Goal: Information Seeking & Learning: Find specific fact

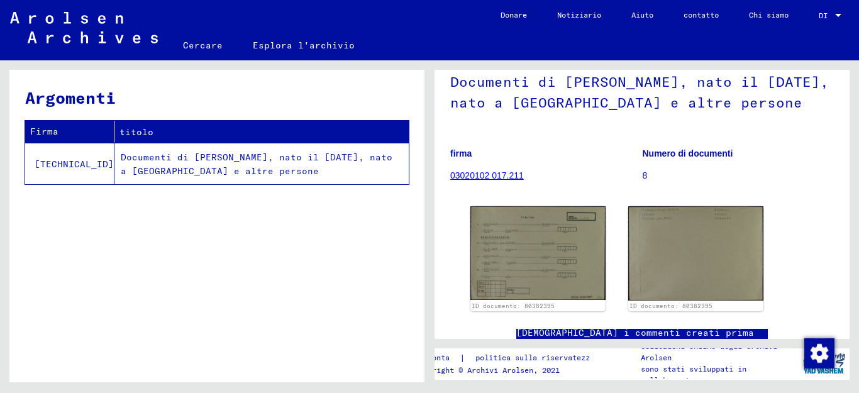
scroll to position [126, 0]
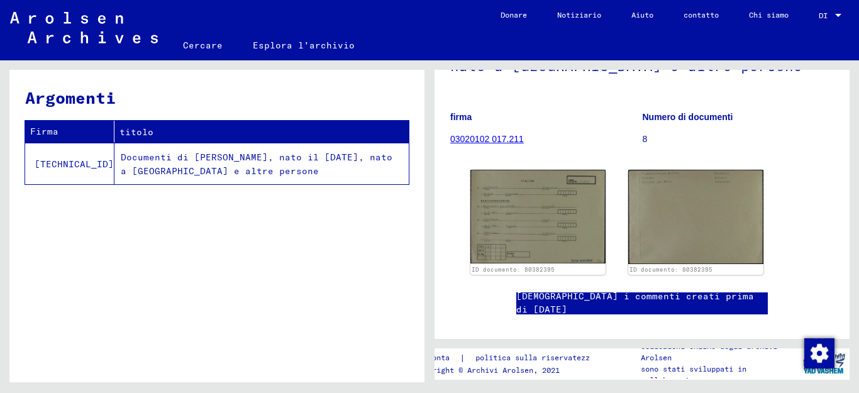
click at [489, 144] on font "03020102 017.211" at bounding box center [487, 139] width 74 height 10
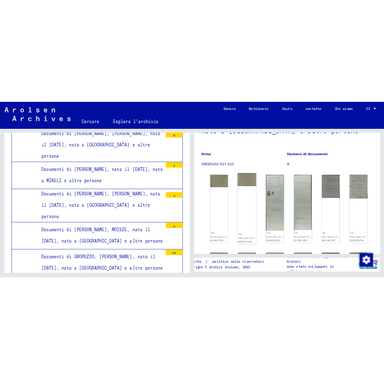
scroll to position [16396, 0]
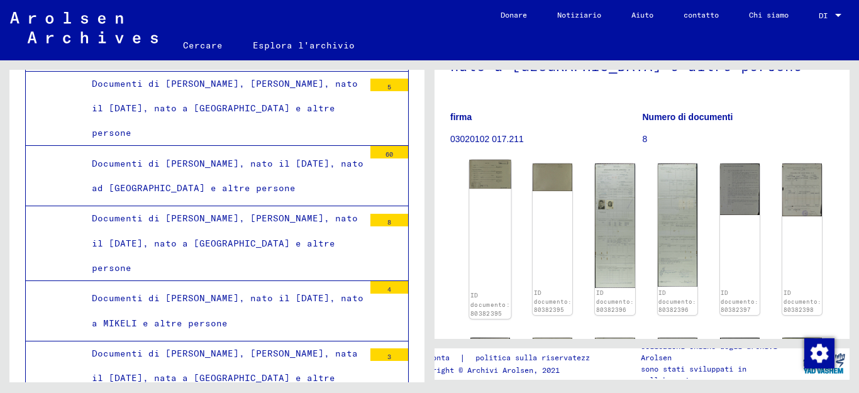
click at [490, 189] on img at bounding box center [490, 174] width 42 height 29
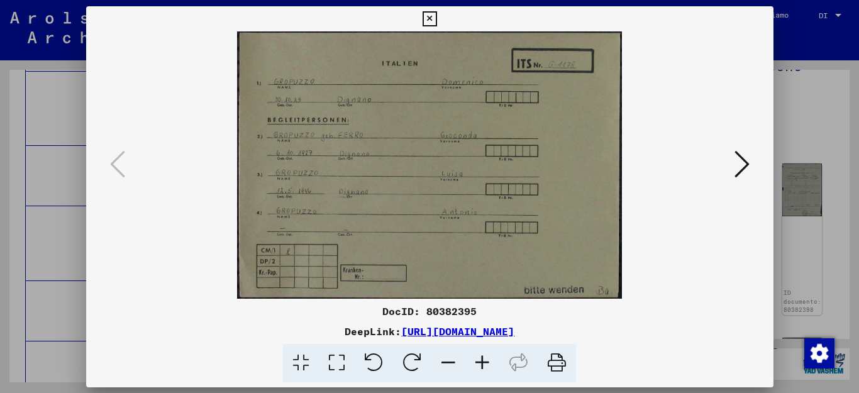
click at [490, 191] on img at bounding box center [430, 164] width 602 height 267
click at [738, 158] on icon at bounding box center [741, 164] width 15 height 30
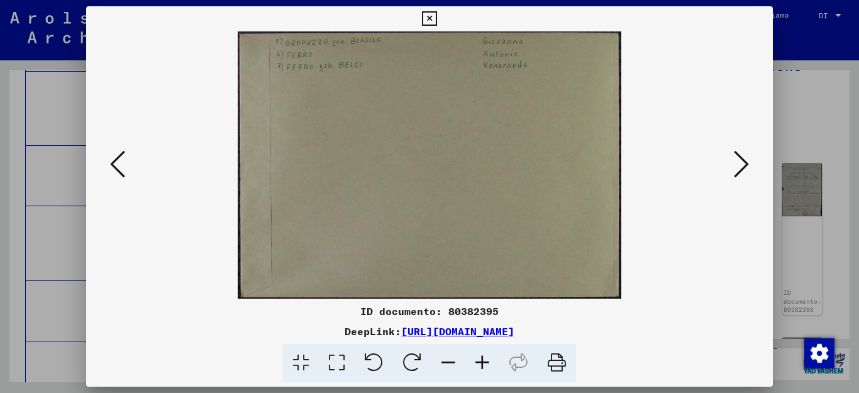
click at [738, 158] on icon at bounding box center [741, 164] width 15 height 30
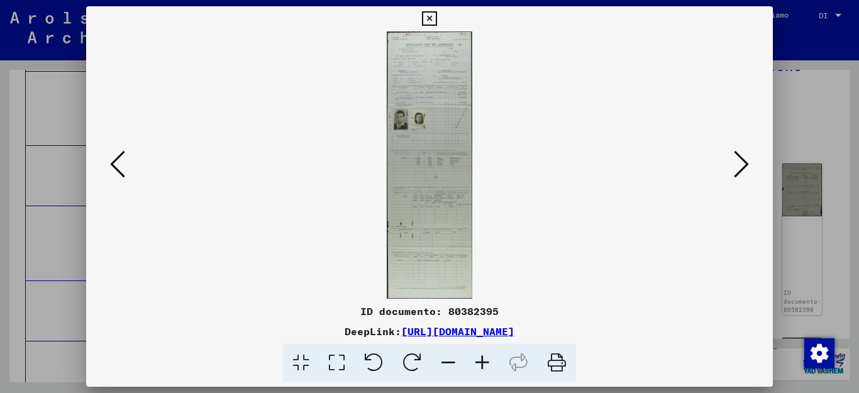
click at [738, 158] on icon at bounding box center [741, 164] width 15 height 30
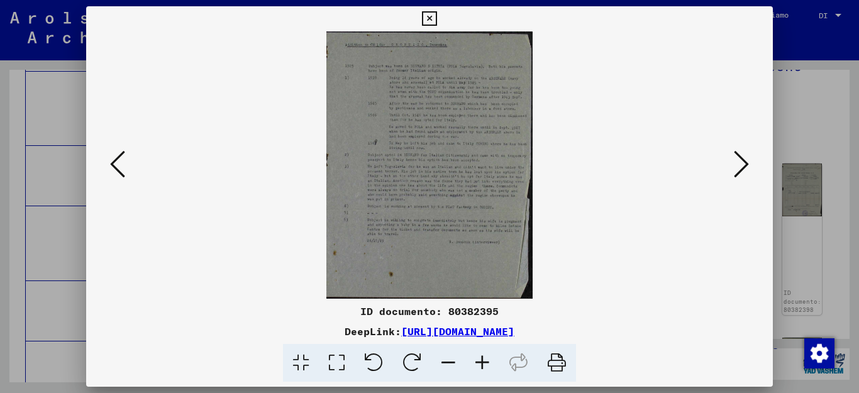
click at [738, 158] on icon at bounding box center [741, 164] width 15 height 30
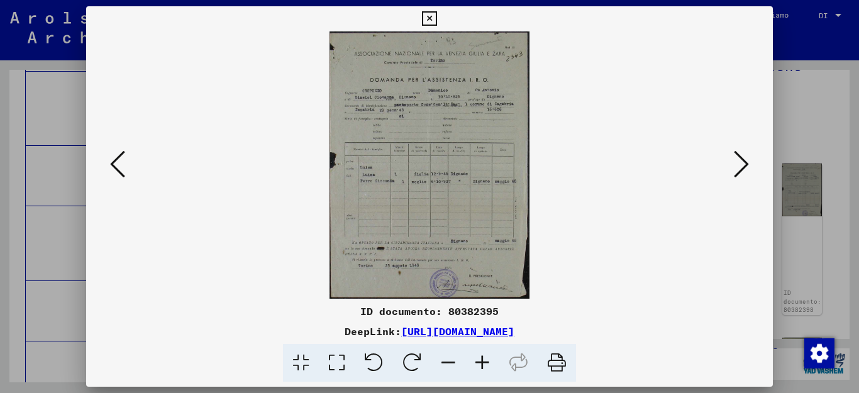
click at [742, 157] on icon at bounding box center [741, 164] width 15 height 30
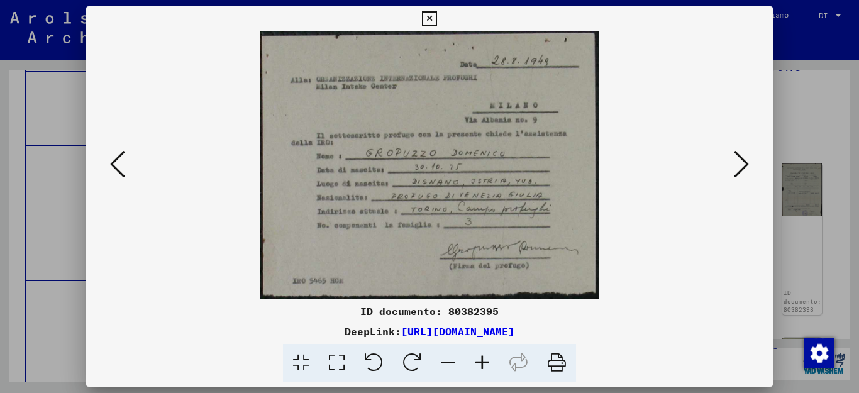
click at [742, 157] on icon at bounding box center [741, 164] width 15 height 30
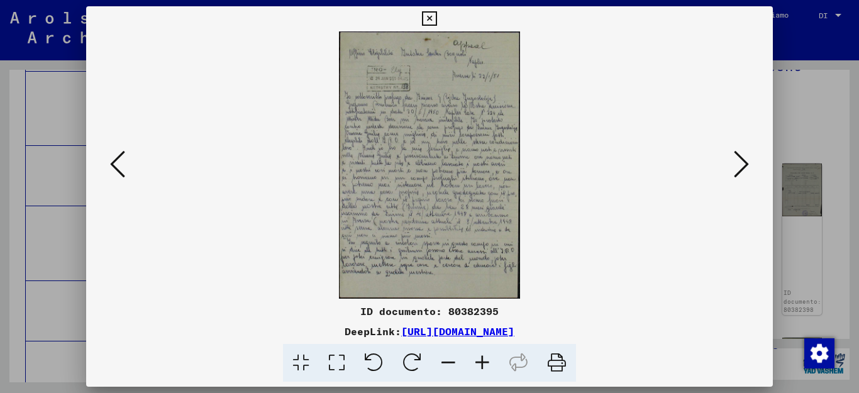
click at [742, 157] on icon at bounding box center [741, 164] width 15 height 30
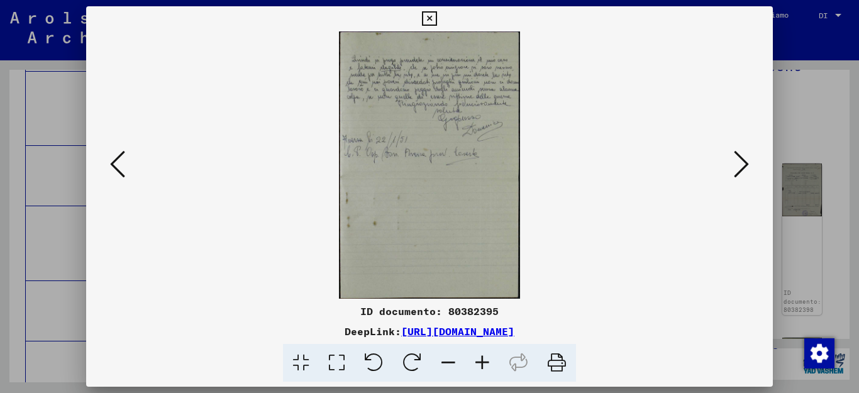
click at [742, 157] on icon at bounding box center [741, 164] width 15 height 30
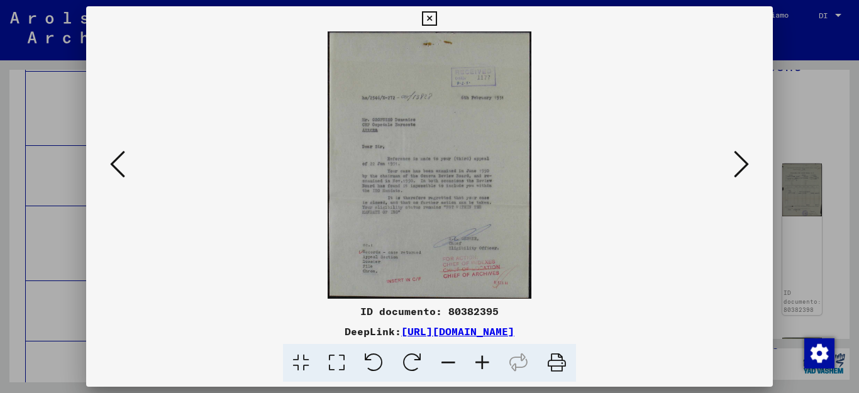
click at [742, 157] on icon at bounding box center [741, 164] width 15 height 30
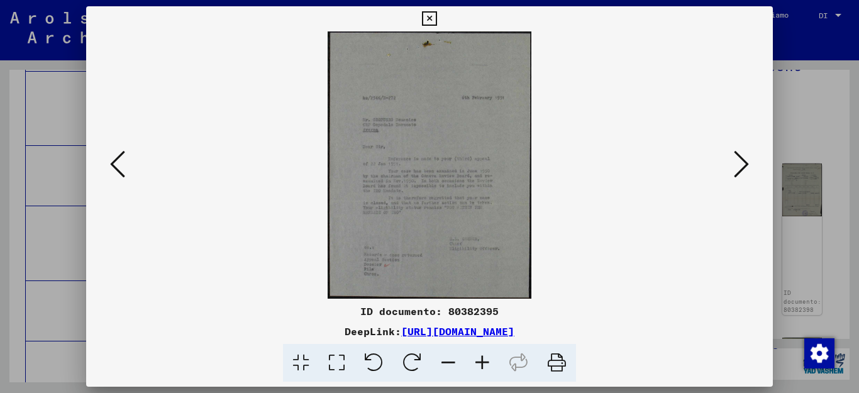
click at [742, 157] on icon at bounding box center [741, 164] width 15 height 30
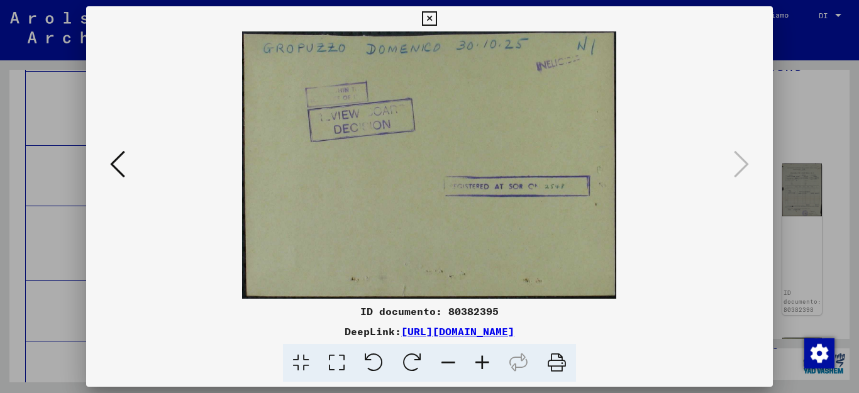
click at [742, 157] on icon at bounding box center [741, 164] width 15 height 30
click at [744, 163] on icon at bounding box center [741, 164] width 15 height 30
click at [121, 164] on icon at bounding box center [117, 164] width 15 height 30
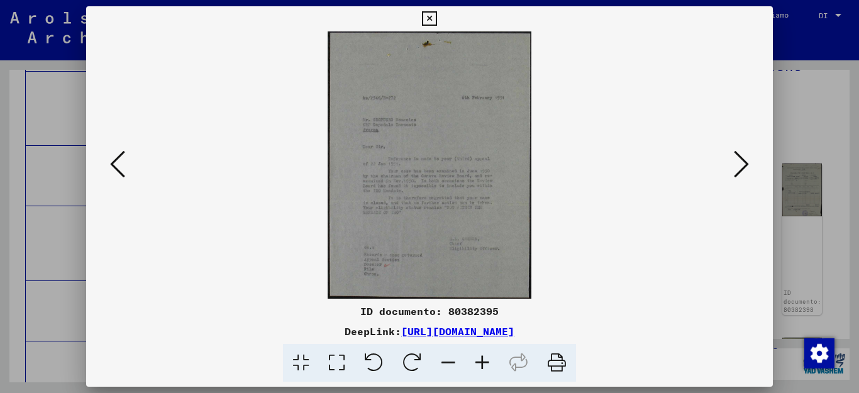
click at [121, 164] on icon at bounding box center [117, 164] width 15 height 30
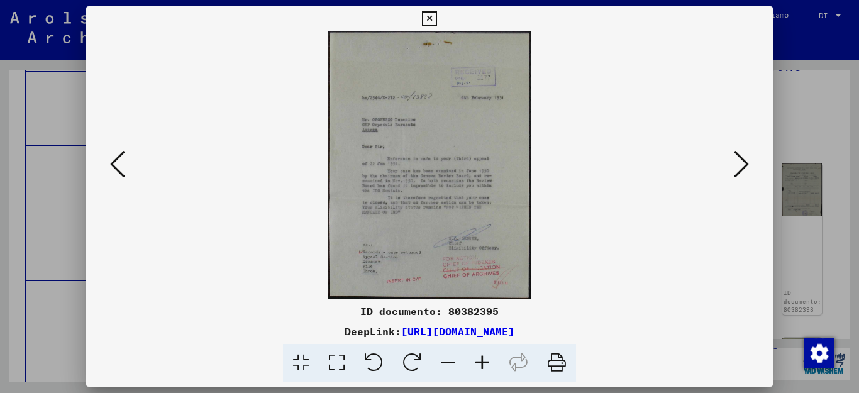
click at [437, 16] on icon at bounding box center [429, 18] width 14 height 15
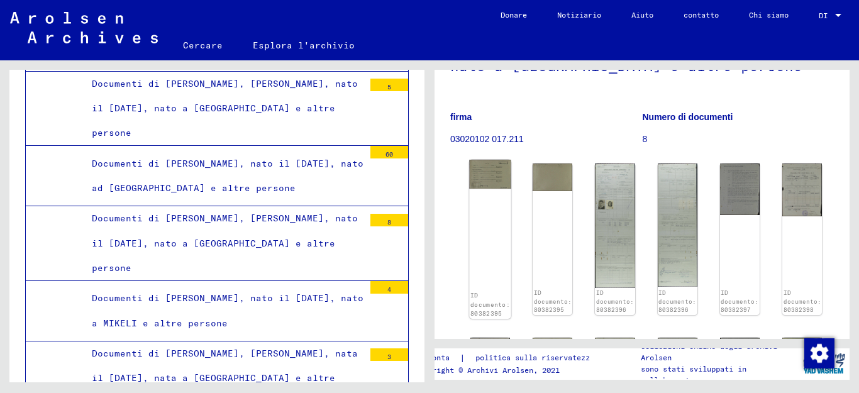
click at [498, 189] on img at bounding box center [490, 174] width 42 height 29
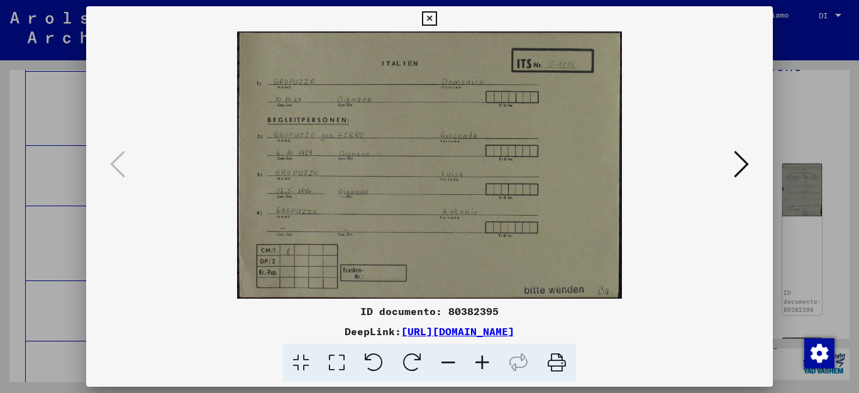
click at [740, 161] on icon at bounding box center [741, 164] width 15 height 30
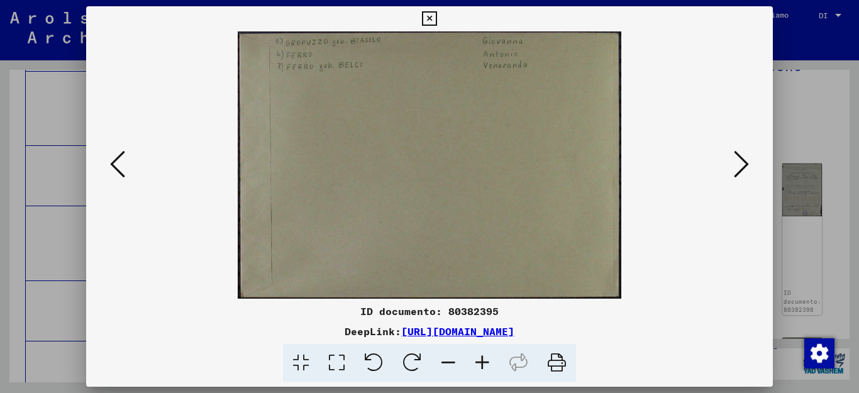
click at [740, 161] on icon at bounding box center [741, 164] width 15 height 30
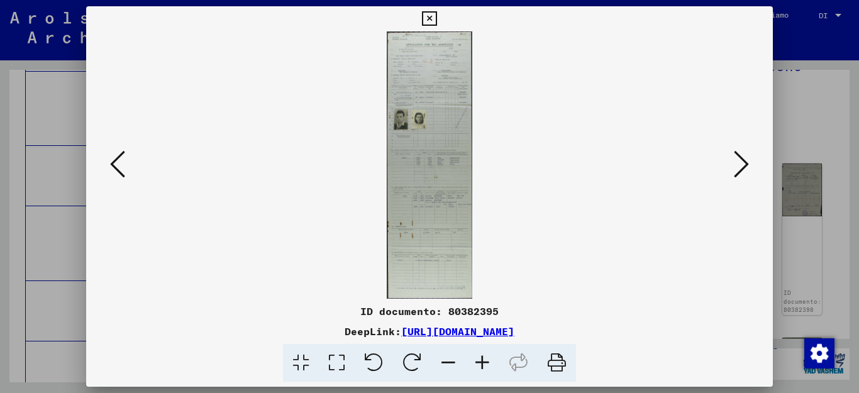
click at [120, 167] on icon at bounding box center [117, 164] width 15 height 30
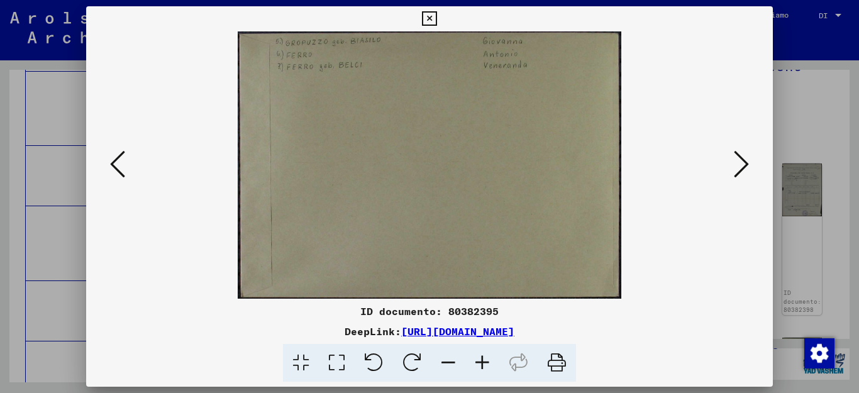
click at [737, 163] on icon at bounding box center [741, 164] width 15 height 30
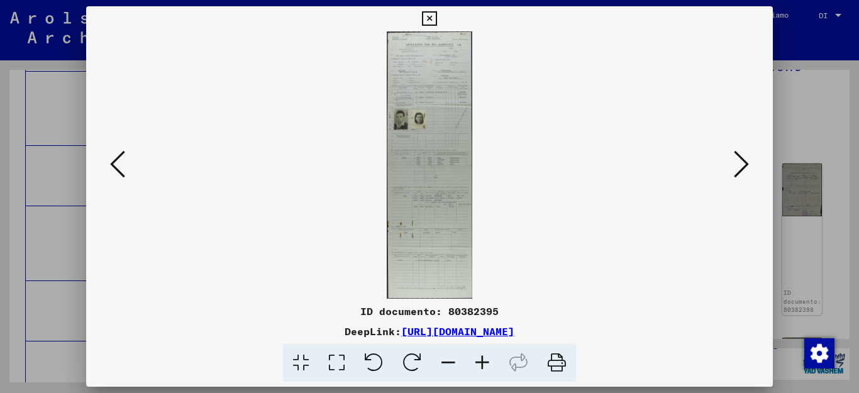
click at [742, 160] on icon at bounding box center [741, 164] width 15 height 30
click at [742, 159] on icon at bounding box center [741, 164] width 15 height 30
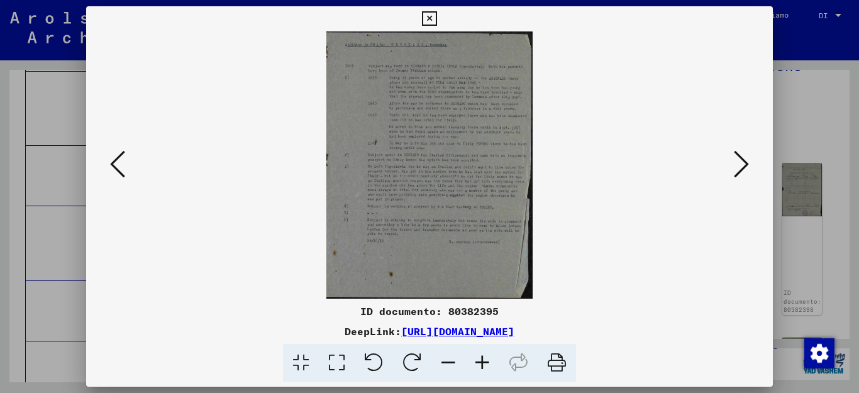
click at [742, 159] on icon at bounding box center [741, 164] width 15 height 30
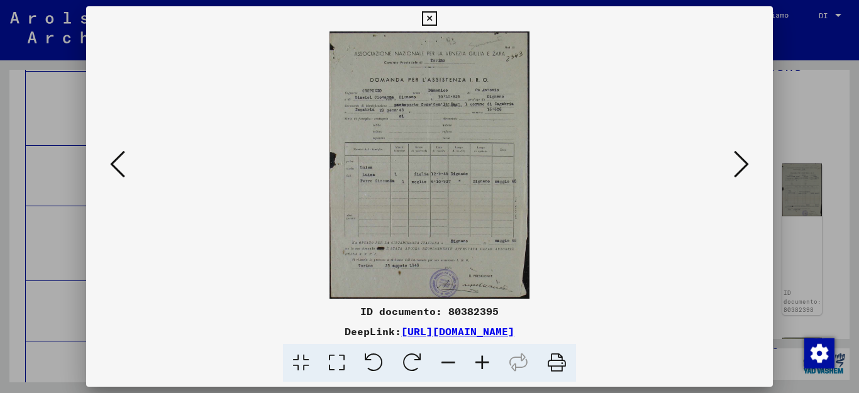
click at [119, 165] on icon at bounding box center [117, 164] width 15 height 30
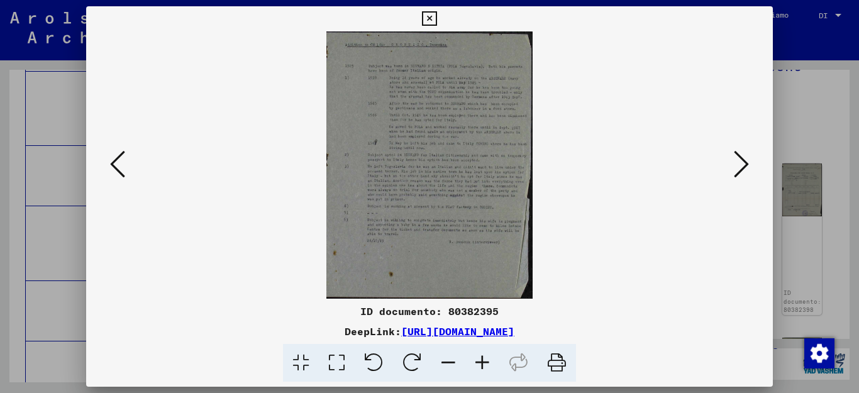
click at [119, 165] on icon at bounding box center [117, 164] width 15 height 30
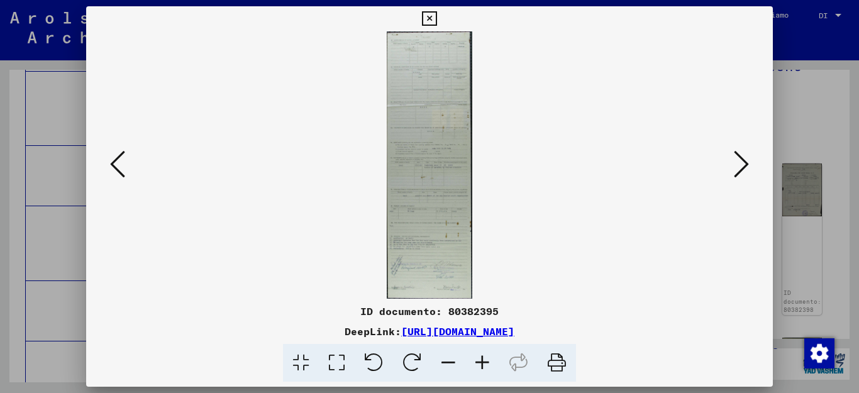
click at [744, 161] on icon at bounding box center [741, 164] width 15 height 30
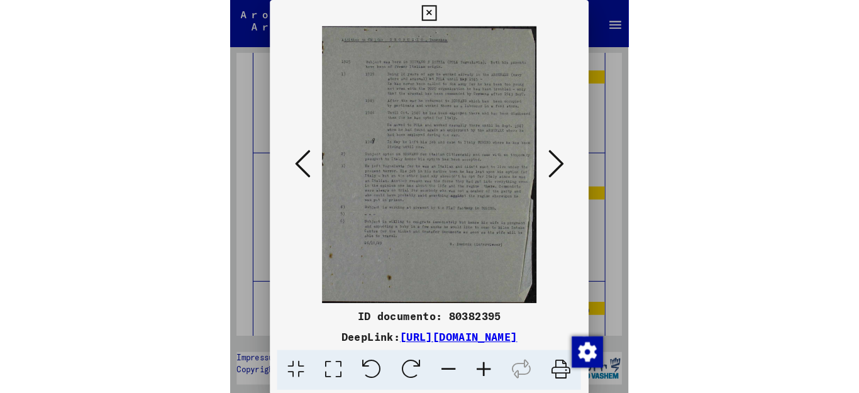
scroll to position [40359, 0]
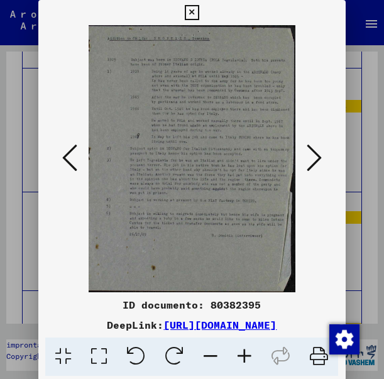
click at [313, 157] on icon at bounding box center [314, 158] width 15 height 30
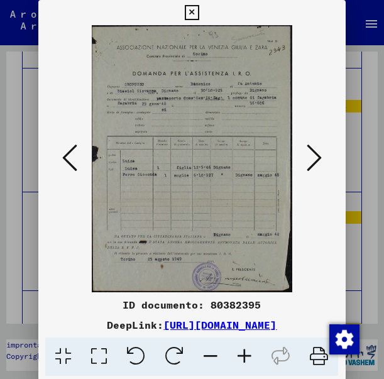
click at [309, 160] on icon at bounding box center [314, 158] width 15 height 30
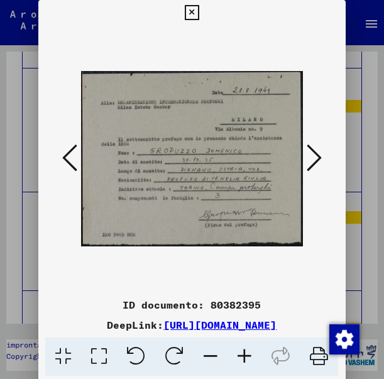
click at [317, 150] on icon at bounding box center [314, 158] width 15 height 30
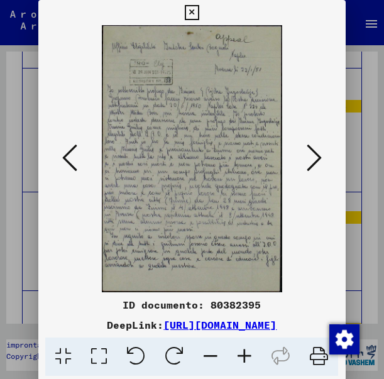
click at [314, 155] on icon at bounding box center [314, 158] width 15 height 30
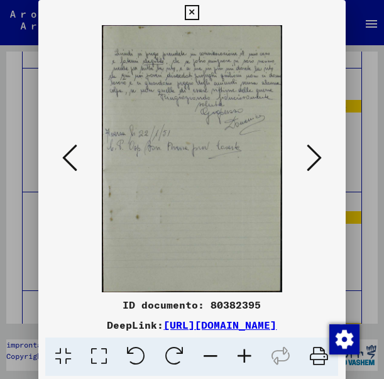
click at [312, 160] on icon at bounding box center [314, 158] width 15 height 30
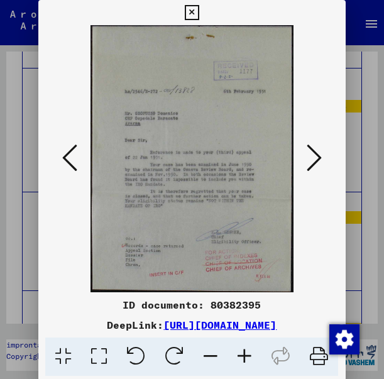
click at [318, 155] on icon at bounding box center [314, 158] width 15 height 30
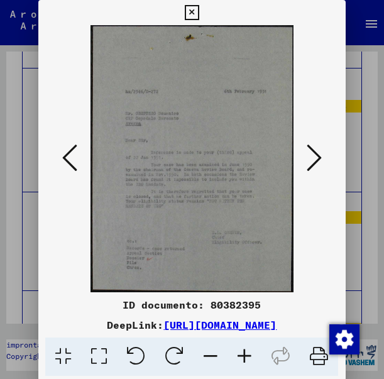
click at [314, 153] on icon at bounding box center [314, 158] width 15 height 30
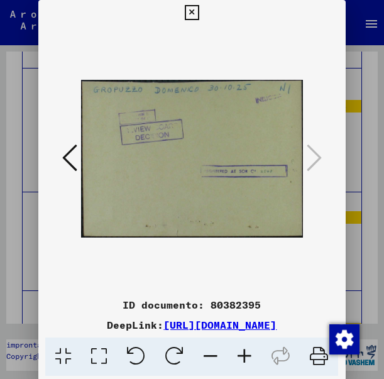
click at [73, 151] on icon at bounding box center [69, 158] width 15 height 30
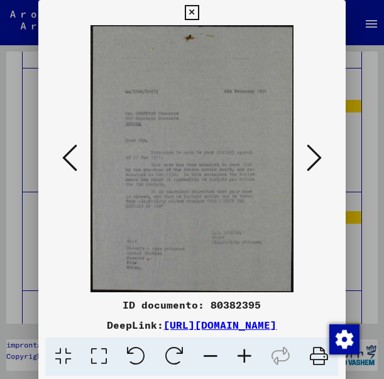
click at [73, 151] on icon at bounding box center [69, 158] width 15 height 30
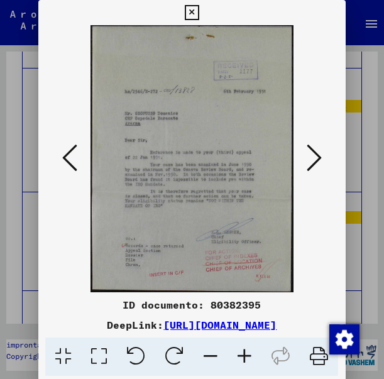
click at [238, 116] on img at bounding box center [192, 158] width 222 height 267
click at [307, 158] on icon at bounding box center [314, 158] width 15 height 30
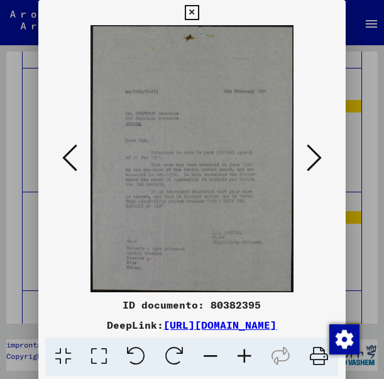
click at [307, 158] on icon at bounding box center [314, 158] width 15 height 30
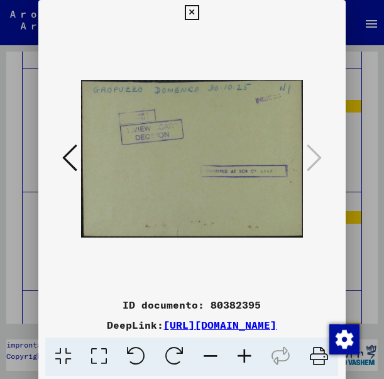
click at [307, 158] on icon at bounding box center [314, 158] width 15 height 30
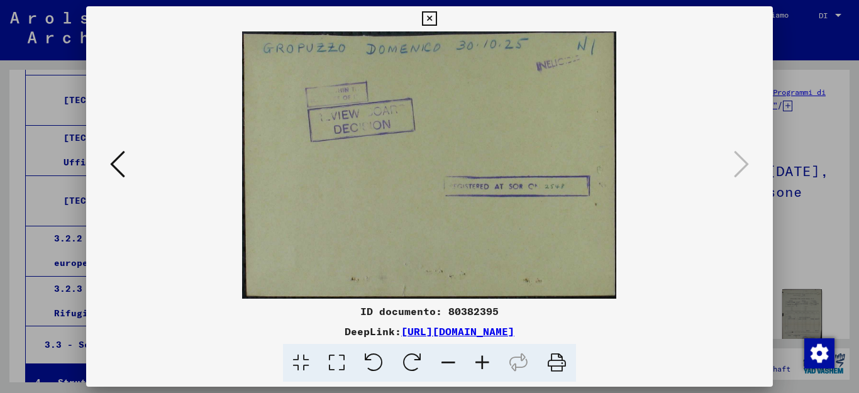
scroll to position [30474, 0]
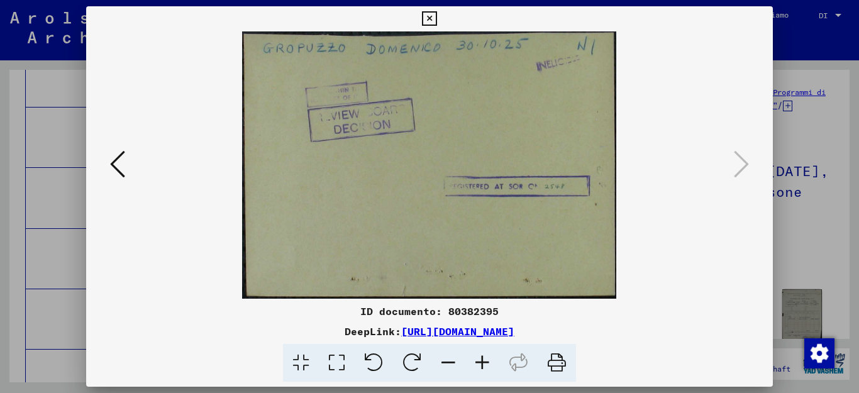
click at [437, 21] on icon at bounding box center [429, 18] width 14 height 15
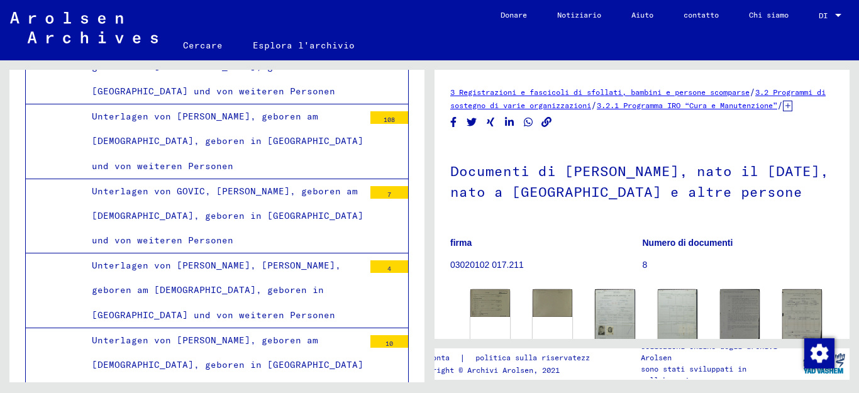
scroll to position [414, 0]
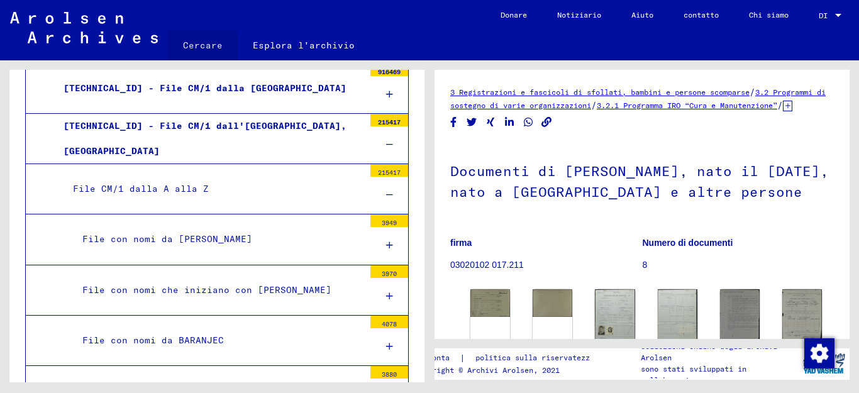
click at [201, 52] on font "Cercare" at bounding box center [203, 45] width 40 height 20
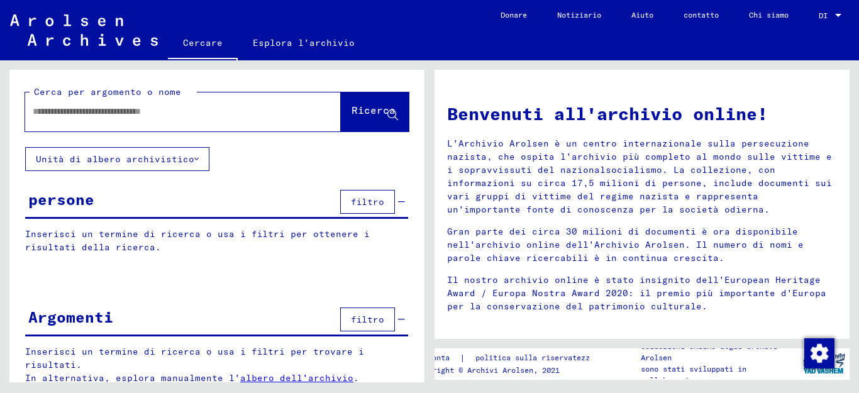
drag, startPoint x: 168, startPoint y: 116, endPoint x: 81, endPoint y: 114, distance: 87.4
click at [81, 114] on input "text" at bounding box center [168, 111] width 270 height 13
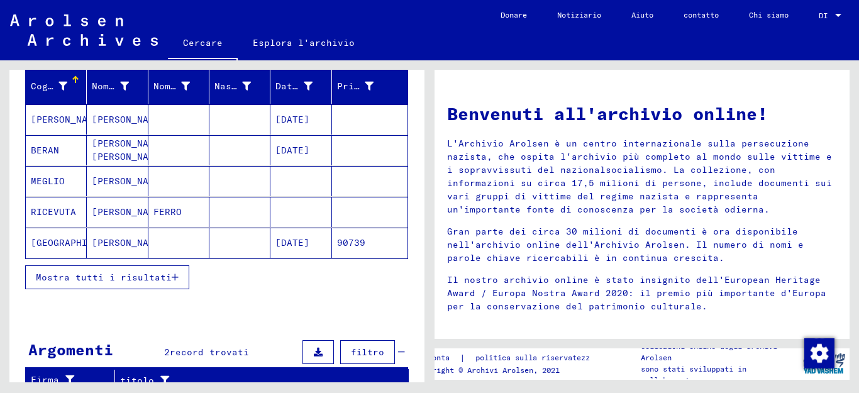
scroll to position [125, 0]
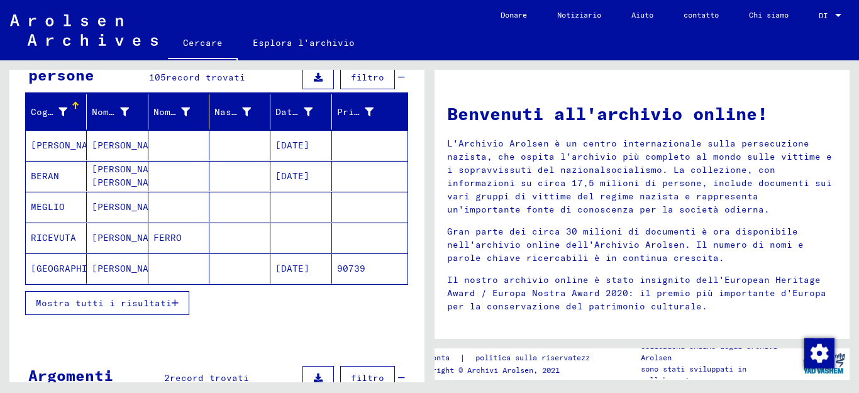
click at [140, 306] on font "Mostra tutti i risultati" at bounding box center [104, 302] width 136 height 11
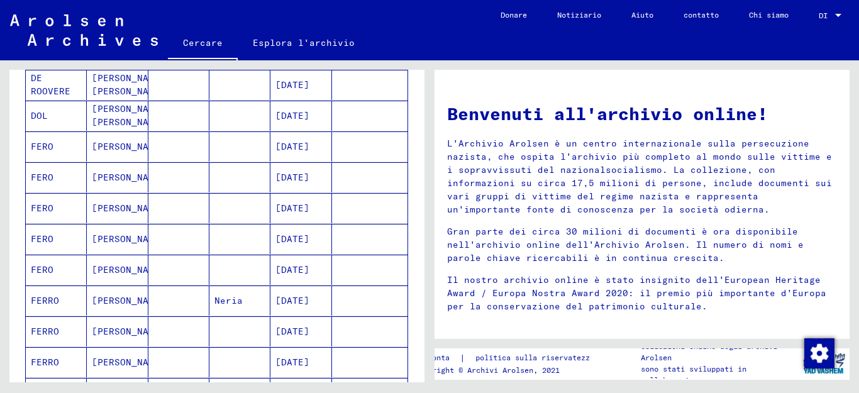
scroll to position [502, 0]
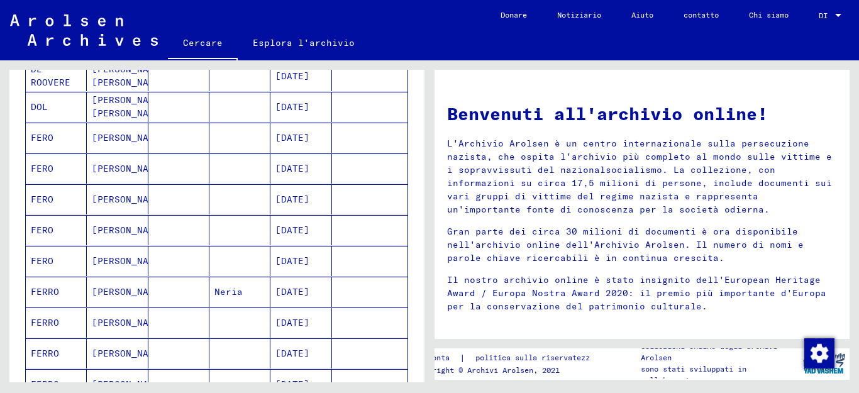
click at [47, 290] on font "FERRO" at bounding box center [45, 291] width 28 height 11
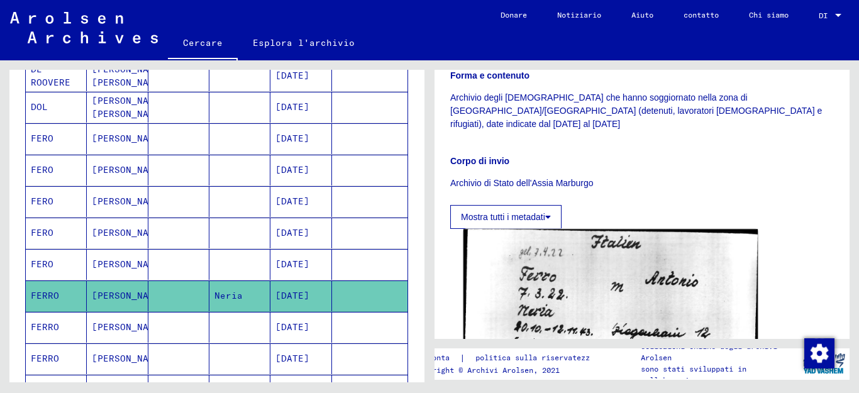
scroll to position [377, 0]
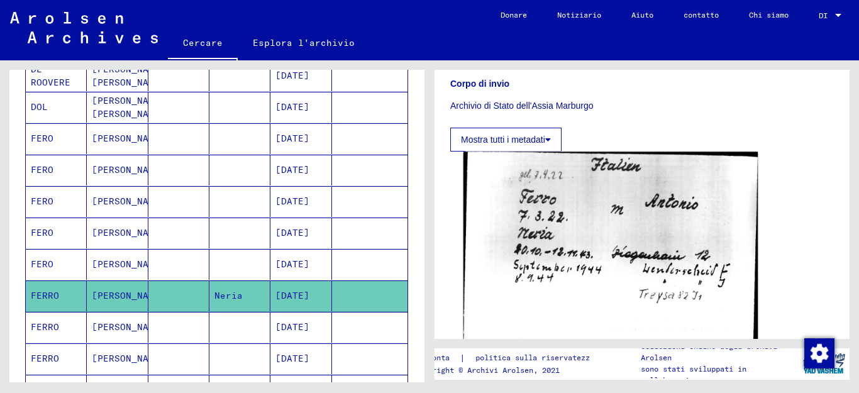
click at [623, 202] on img at bounding box center [611, 247] width 294 height 191
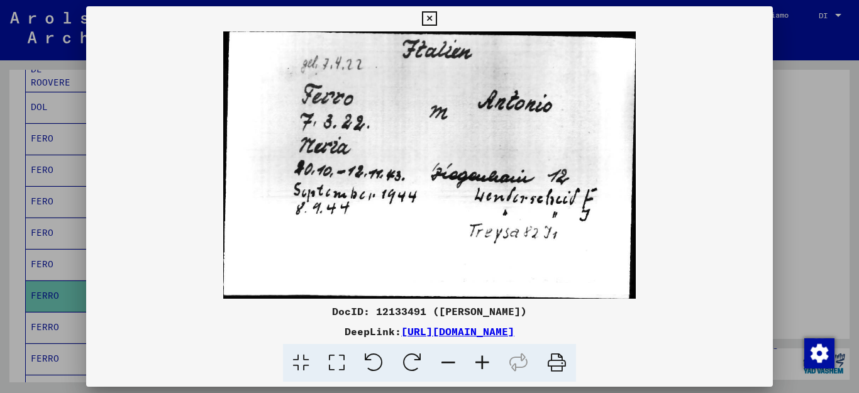
click at [437, 174] on img at bounding box center [429, 164] width 687 height 267
click at [499, 330] on font "[URL][DOMAIN_NAME]" at bounding box center [457, 331] width 113 height 13
click at [437, 17] on icon at bounding box center [429, 18] width 14 height 15
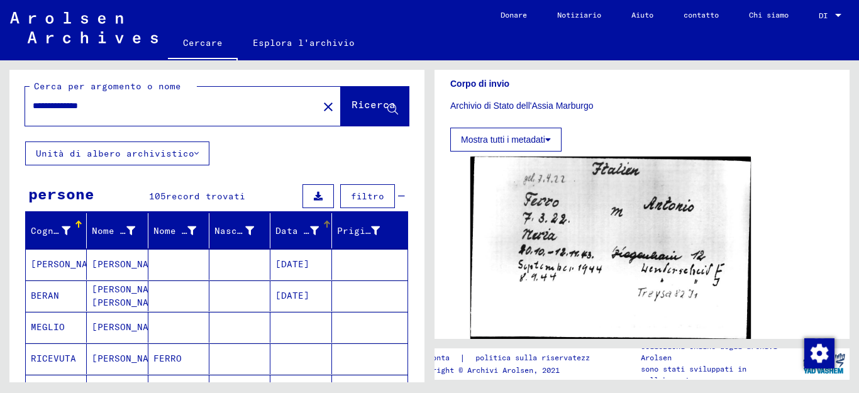
scroll to position [0, 0]
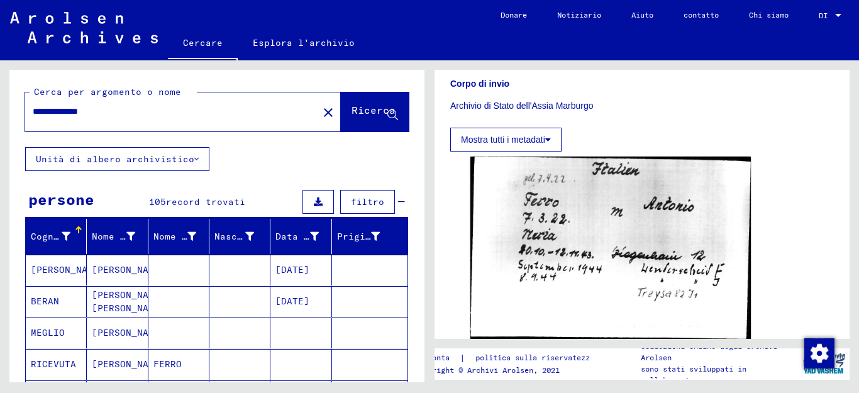
click at [142, 108] on input "**********" at bounding box center [172, 111] width 278 height 13
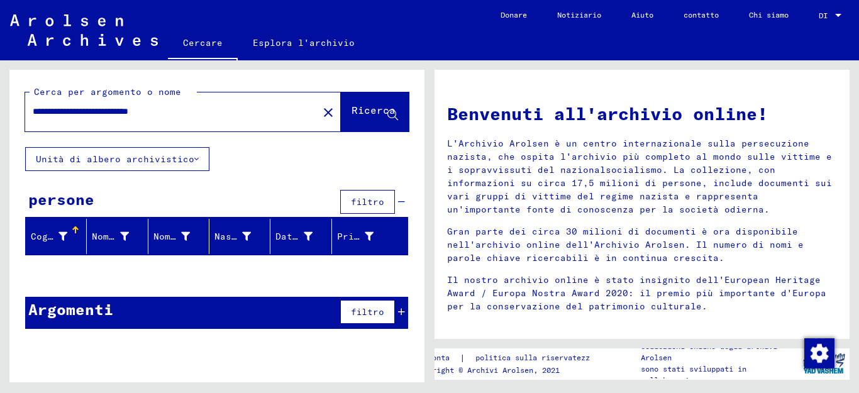
drag, startPoint x: 107, startPoint y: 111, endPoint x: 227, endPoint y: 108, distance: 120.2
click at [227, 108] on input "**********" at bounding box center [168, 111] width 270 height 13
type input "**********"
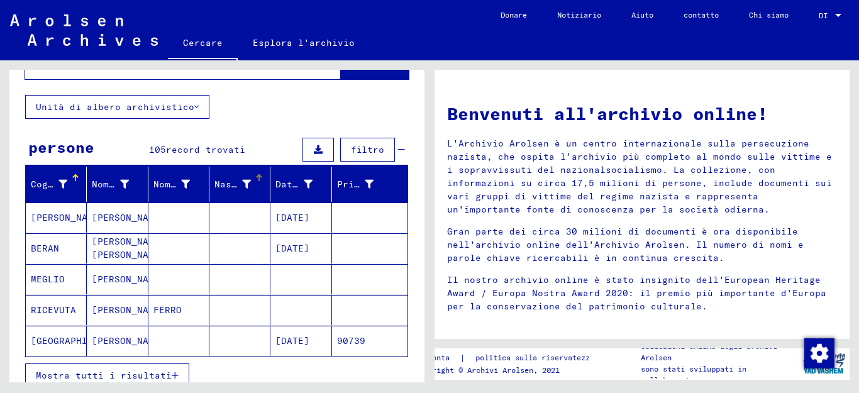
scroll to position [126, 0]
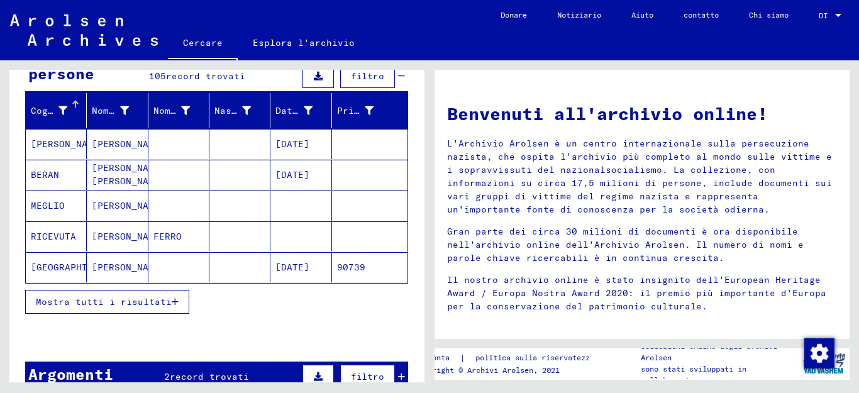
click at [133, 304] on font "Mostra tutti i risultati" at bounding box center [104, 301] width 136 height 11
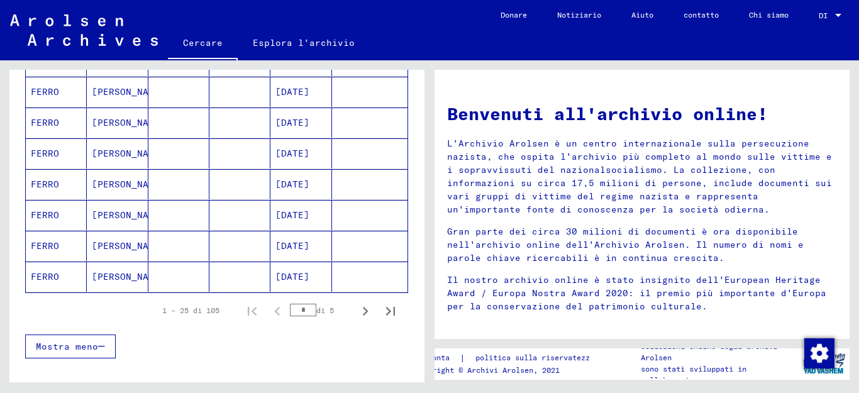
scroll to position [755, 0]
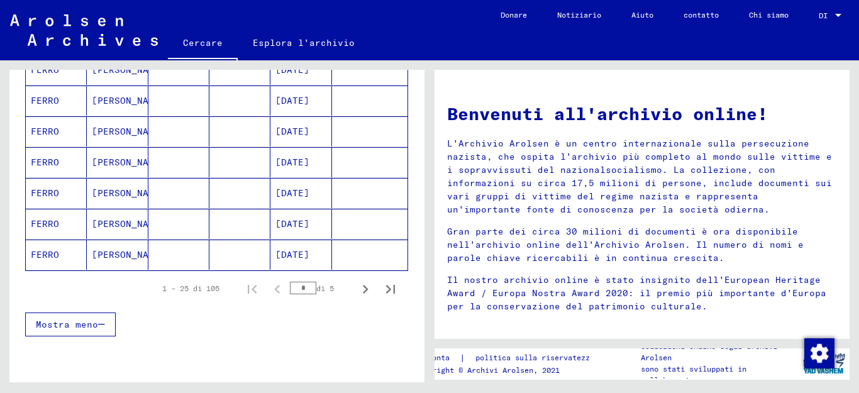
click at [98, 192] on font "[PERSON_NAME]" at bounding box center [129, 192] width 74 height 11
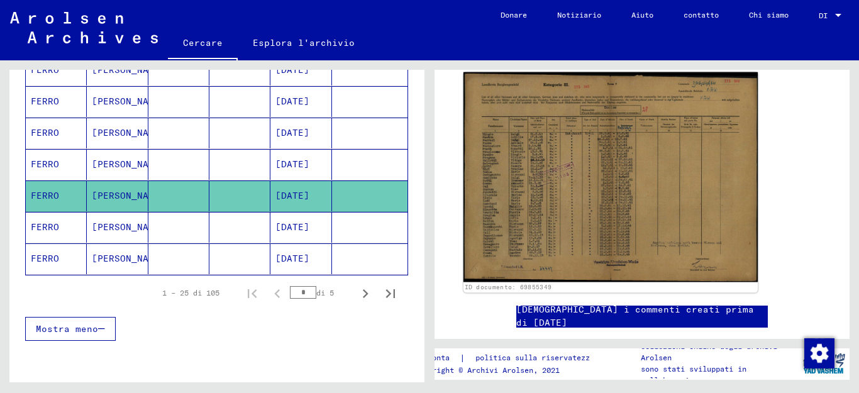
scroll to position [189, 0]
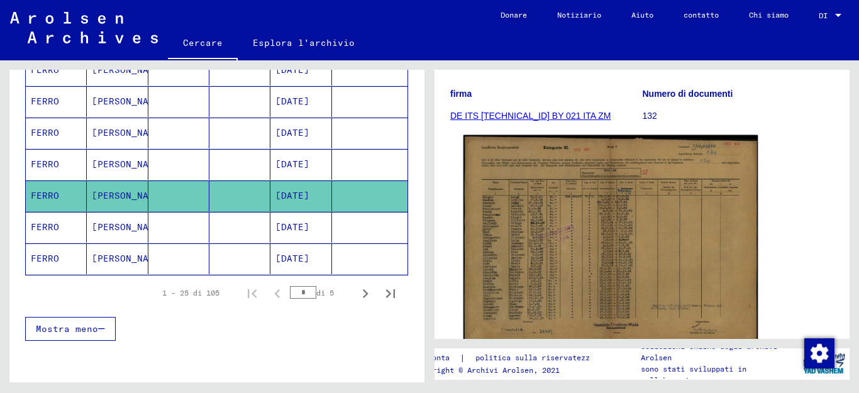
click at [586, 179] on img at bounding box center [611, 240] width 294 height 210
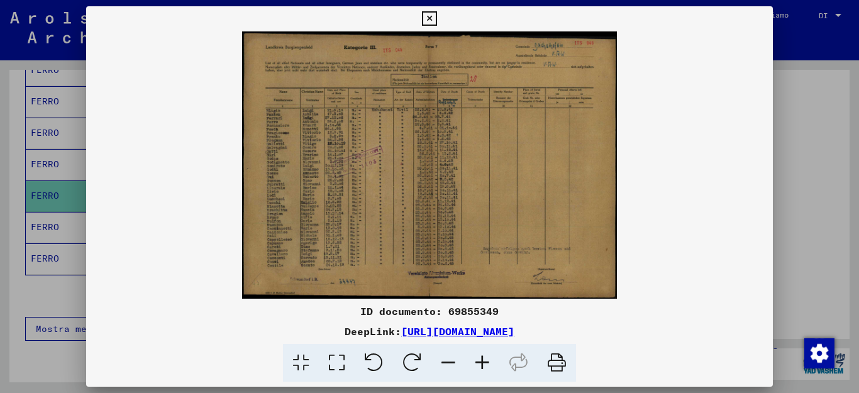
click at [542, 231] on img at bounding box center [429, 164] width 687 height 267
click at [440, 14] on button at bounding box center [429, 18] width 22 height 25
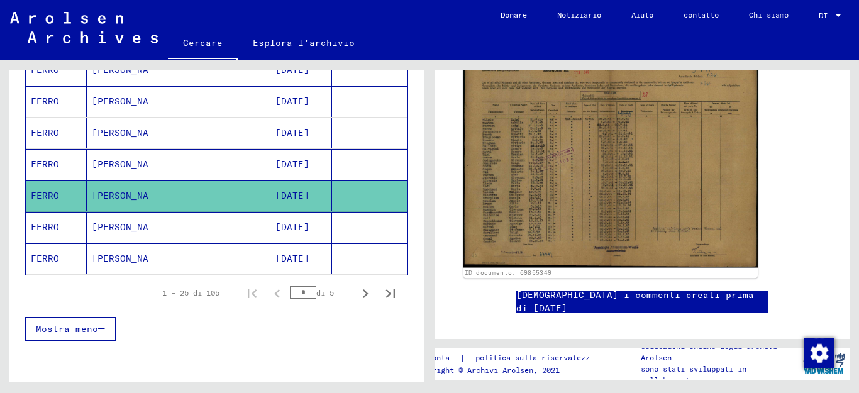
scroll to position [252, 0]
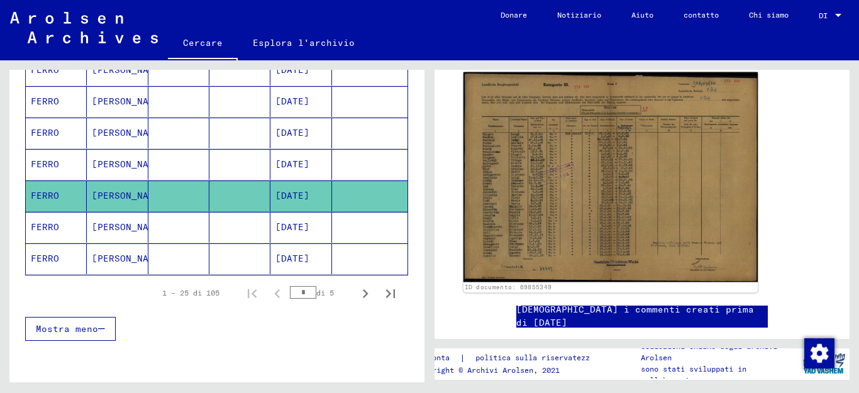
click at [630, 194] on img at bounding box center [611, 177] width 294 height 210
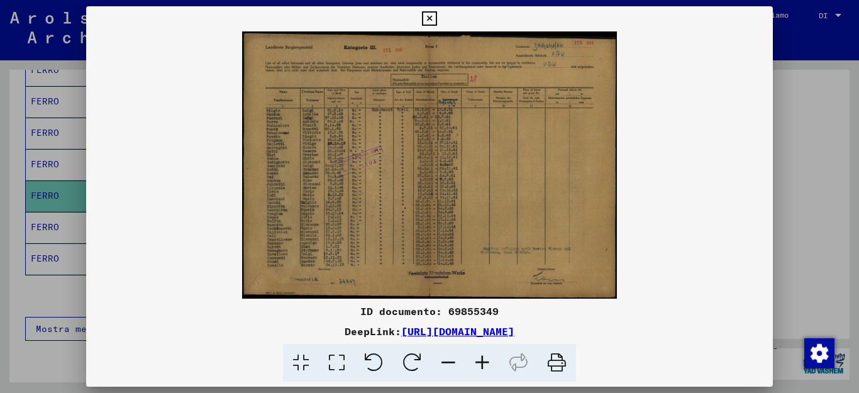
click at [514, 331] on font "[URL][DOMAIN_NAME]" at bounding box center [457, 331] width 113 height 13
click at [437, 17] on icon at bounding box center [429, 18] width 14 height 15
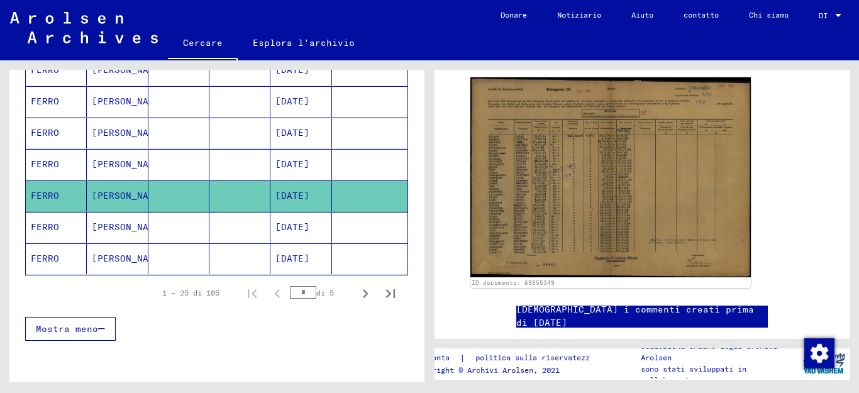
click at [293, 258] on font "[DATE]" at bounding box center [292, 258] width 34 height 11
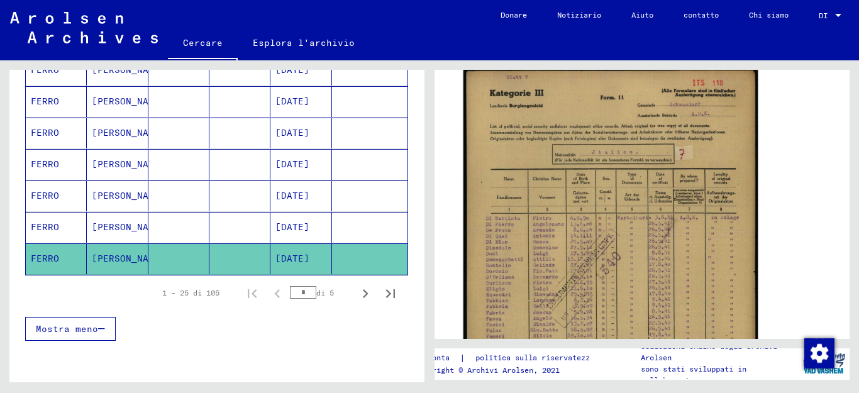
scroll to position [252, 0]
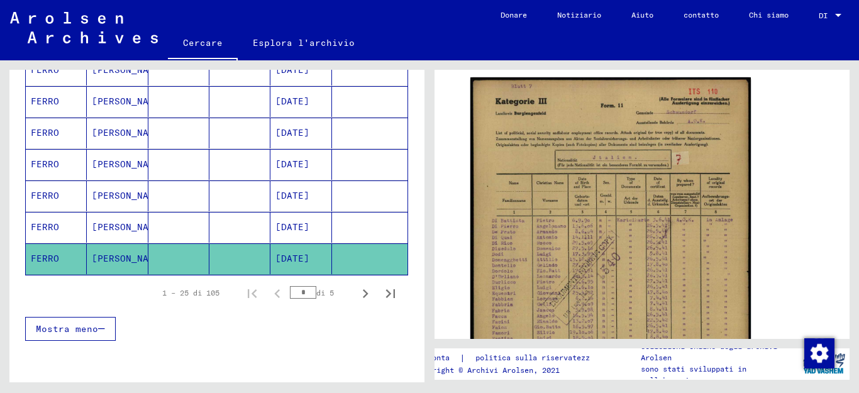
drag, startPoint x: 294, startPoint y: 232, endPoint x: 326, endPoint y: 207, distance: 40.8
click at [299, 228] on font "[DATE]" at bounding box center [292, 226] width 34 height 11
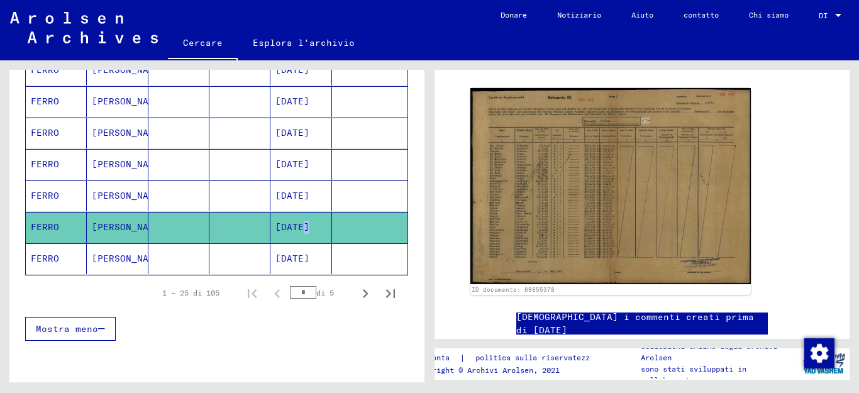
scroll to position [252, 0]
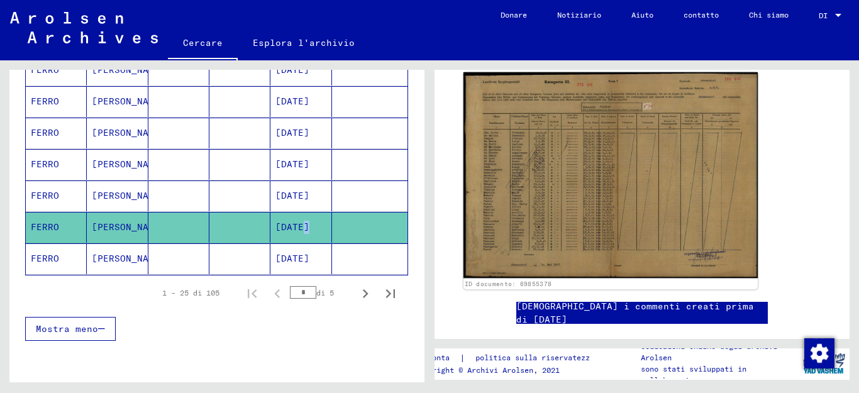
click at [592, 192] on img at bounding box center [611, 175] width 294 height 206
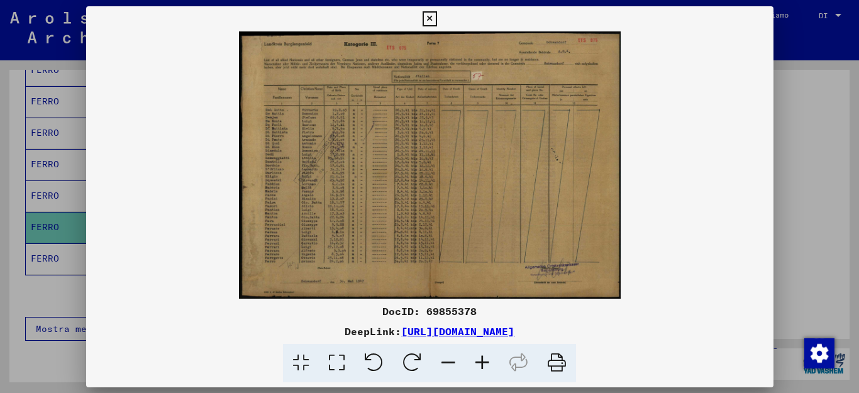
click at [591, 192] on img at bounding box center [429, 164] width 687 height 267
click at [481, 359] on icon at bounding box center [482, 363] width 34 height 38
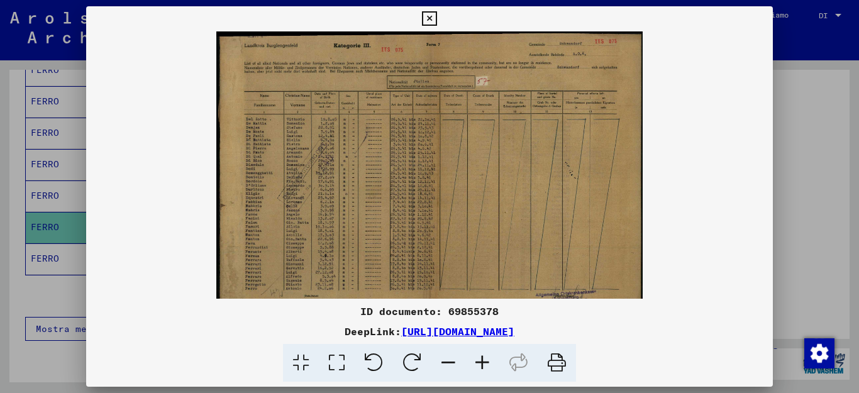
click at [481, 359] on icon at bounding box center [482, 363] width 34 height 38
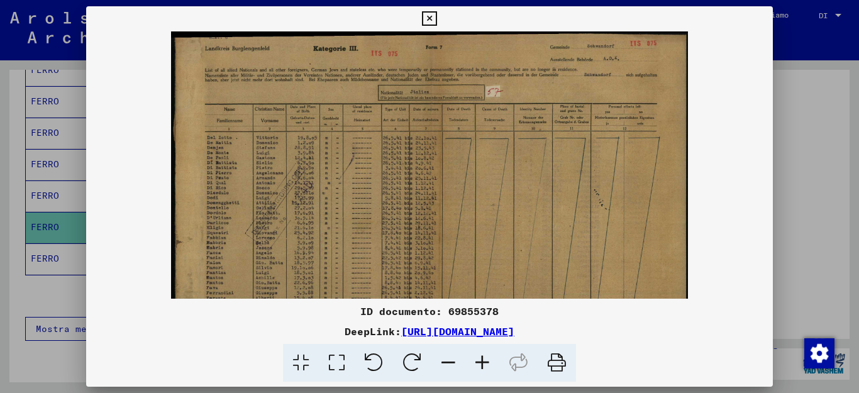
click at [481, 359] on icon at bounding box center [482, 363] width 34 height 38
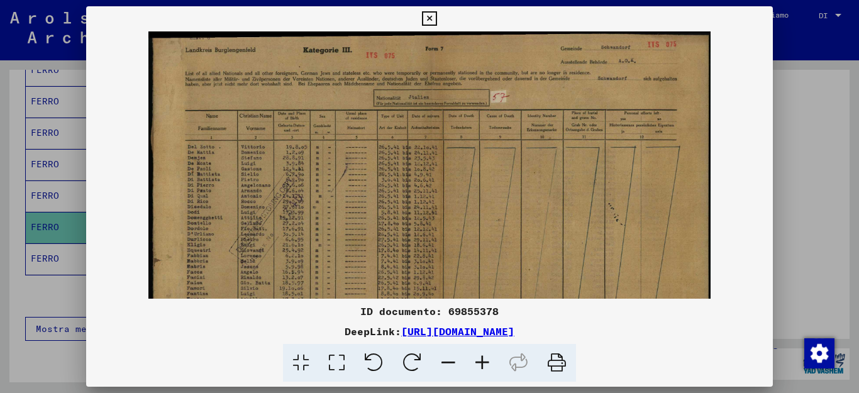
click at [481, 359] on icon at bounding box center [482, 363] width 34 height 38
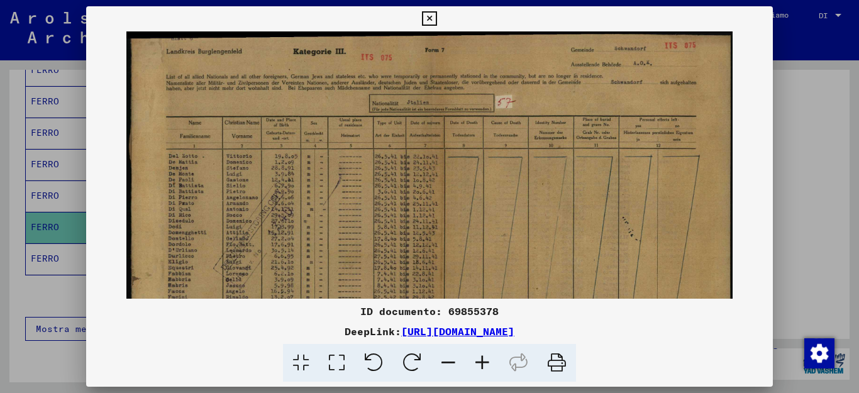
click at [481, 359] on icon at bounding box center [482, 363] width 34 height 38
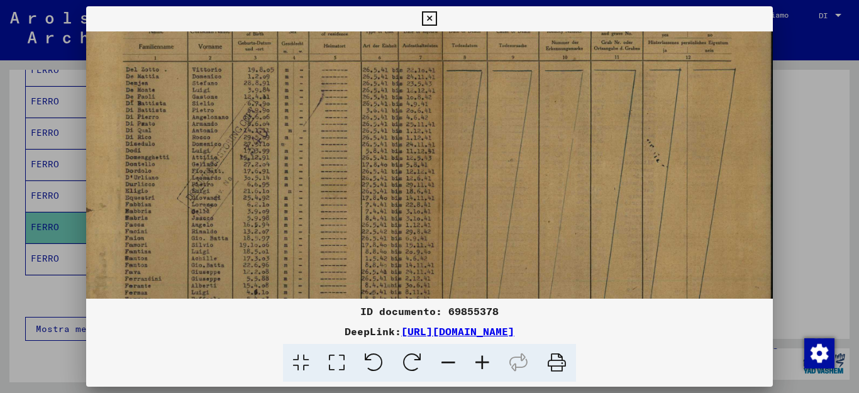
scroll to position [110, 9]
drag, startPoint x: 248, startPoint y: 238, endPoint x: 436, endPoint y: 128, distance: 217.9
click at [436, 128] on img at bounding box center [425, 164] width 696 height 487
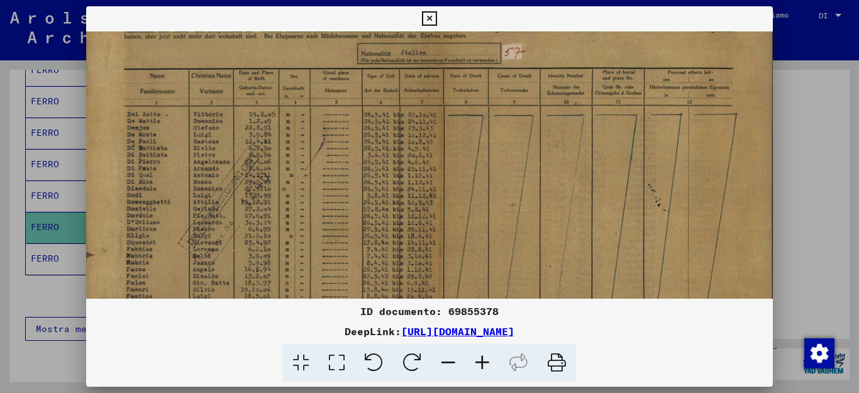
scroll to position [60, 7]
drag, startPoint x: 425, startPoint y: 84, endPoint x: 427, endPoint y: 135, distance: 50.4
click at [427, 135] on img at bounding box center [427, 215] width 696 height 487
click at [475, 359] on icon at bounding box center [482, 363] width 34 height 38
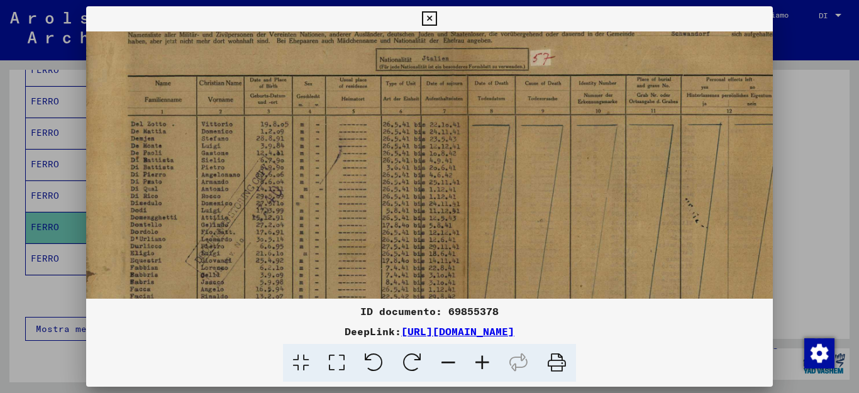
click at [476, 359] on icon at bounding box center [482, 363] width 34 height 38
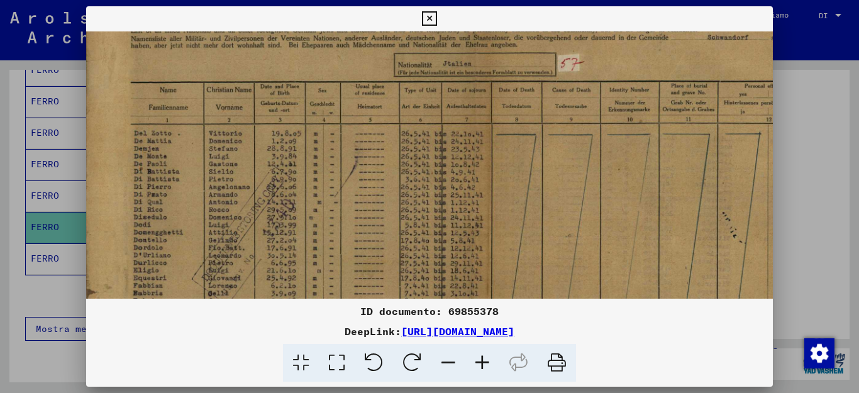
click at [476, 359] on icon at bounding box center [482, 363] width 34 height 38
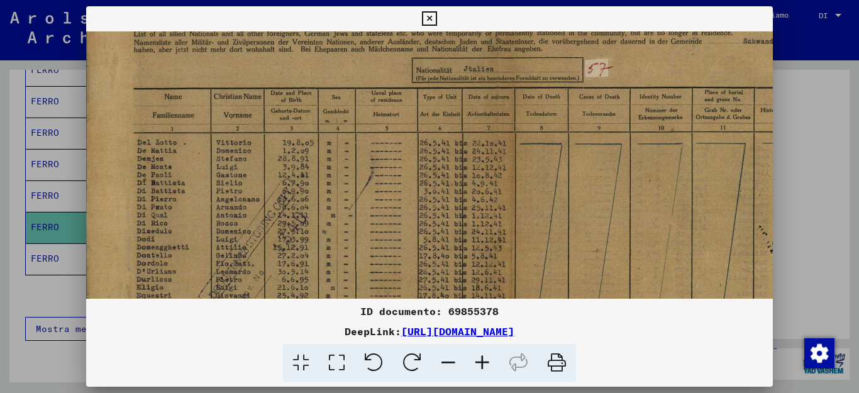
click at [476, 359] on icon at bounding box center [482, 363] width 34 height 38
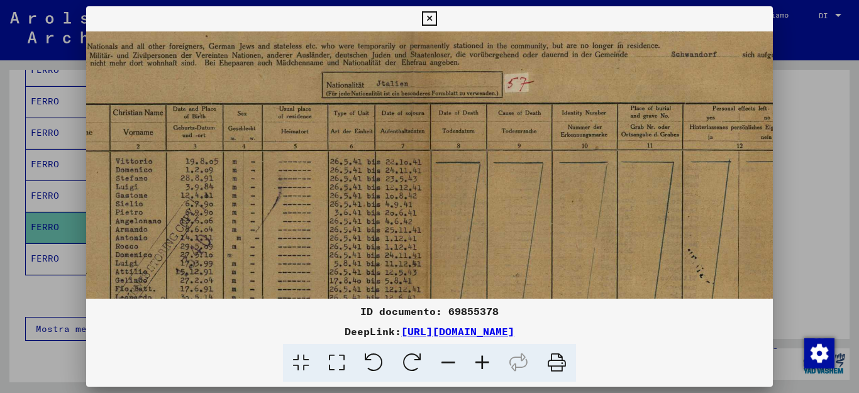
scroll to position [52, 120]
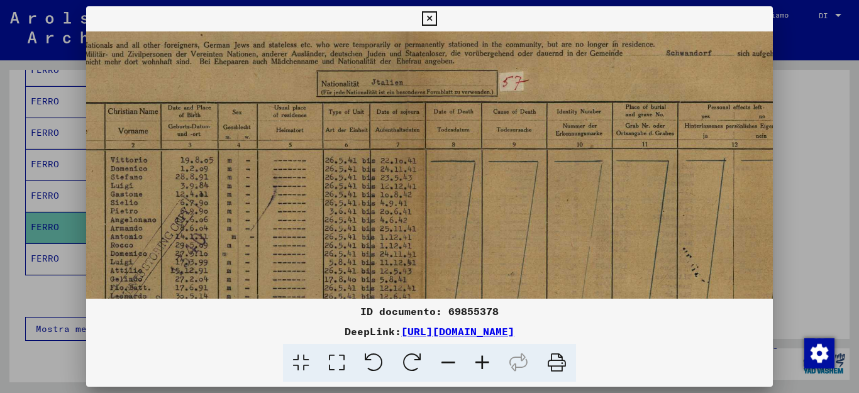
drag, startPoint x: 511, startPoint y: 233, endPoint x: 398, endPoint y: 242, distance: 113.5
click at [398, 242] on img at bounding box center [404, 286] width 876 height 613
click at [481, 359] on icon at bounding box center [482, 363] width 34 height 38
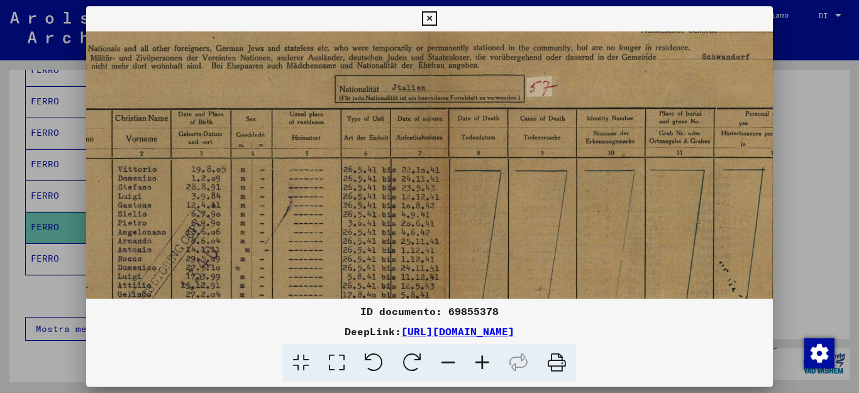
click at [481, 359] on icon at bounding box center [482, 363] width 34 height 38
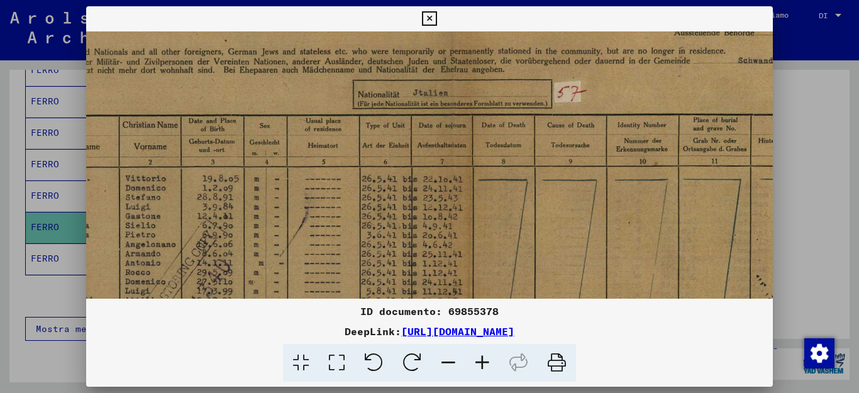
click at [481, 359] on icon at bounding box center [482, 363] width 34 height 38
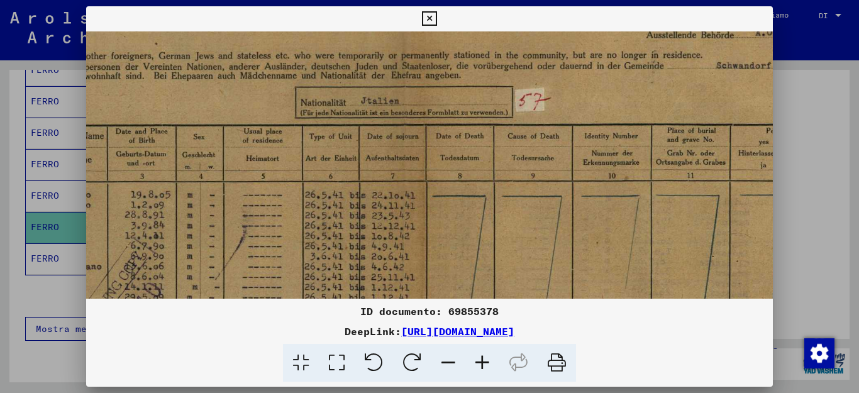
drag, startPoint x: 477, startPoint y: 214, endPoint x: 383, endPoint y: 210, distance: 93.8
click at [383, 210] on img at bounding box center [400, 346] width 1056 height 739
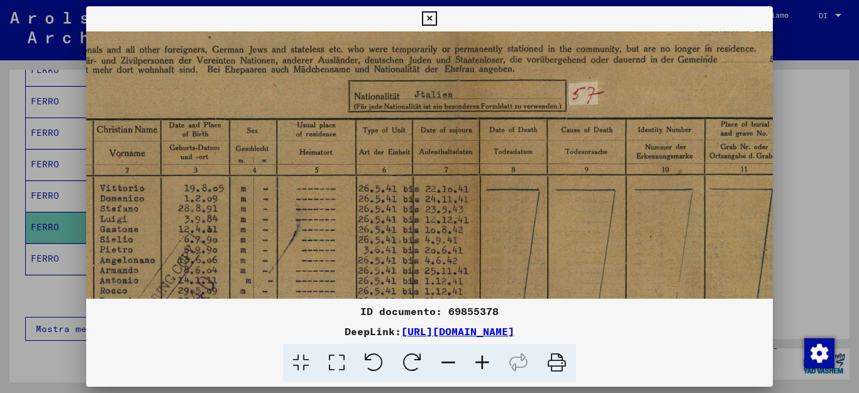
drag, startPoint x: 342, startPoint y: 186, endPoint x: 427, endPoint y: 147, distance: 93.4
click at [398, 178] on img at bounding box center [454, 340] width 1056 height 739
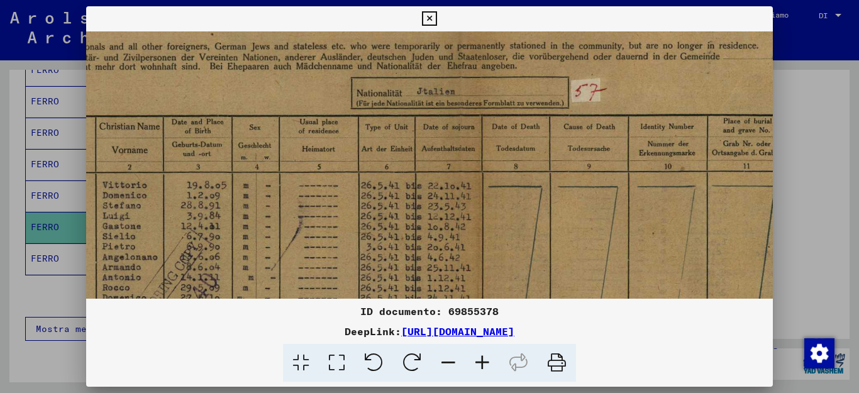
click at [437, 19] on icon at bounding box center [429, 18] width 14 height 15
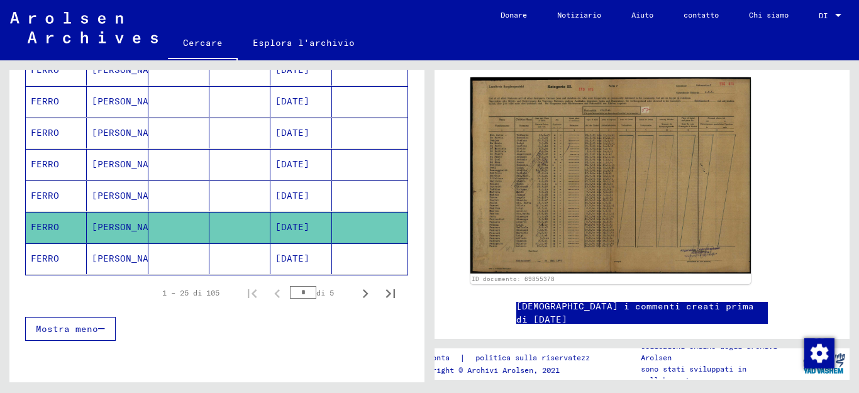
click at [301, 258] on font "[DATE]" at bounding box center [292, 258] width 34 height 11
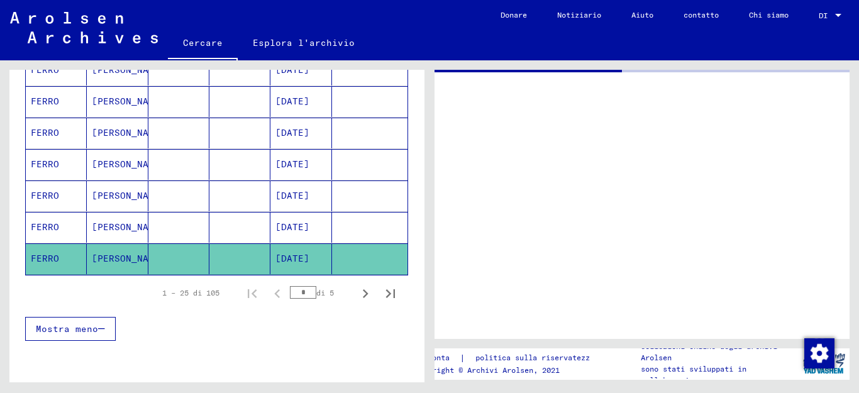
click at [301, 258] on font "[DATE]" at bounding box center [292, 258] width 34 height 11
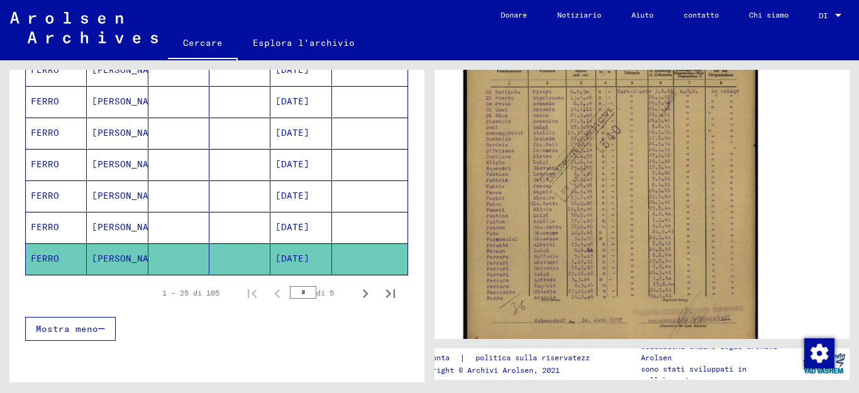
scroll to position [314, 0]
